Goal: Navigation & Orientation: Find specific page/section

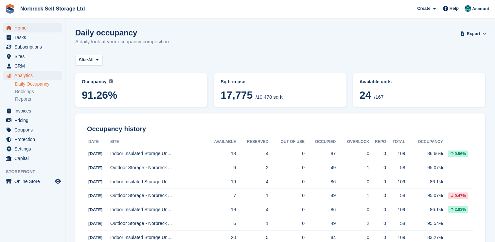
click at [14, 25] on link "Home" at bounding box center [32, 27] width 59 height 9
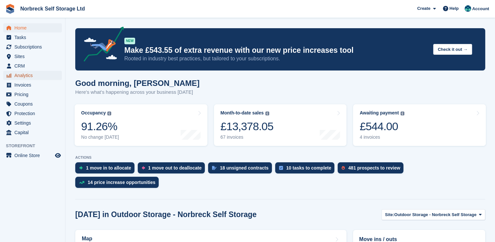
click at [19, 78] on span "Analytics" at bounding box center [33, 75] width 39 height 9
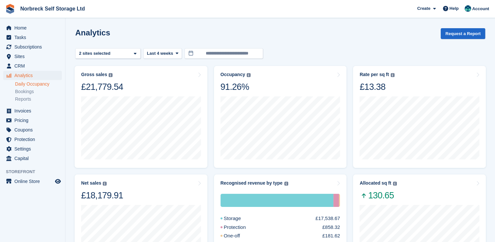
click at [25, 85] on link "Daily Occupancy" at bounding box center [38, 84] width 47 height 6
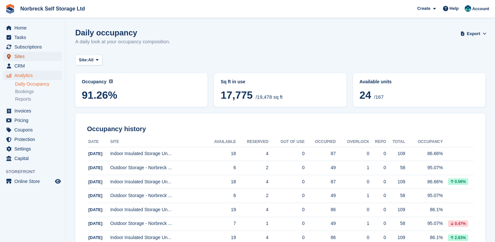
click at [25, 56] on span "Sites" at bounding box center [33, 56] width 39 height 9
